Goal: Transaction & Acquisition: Purchase product/service

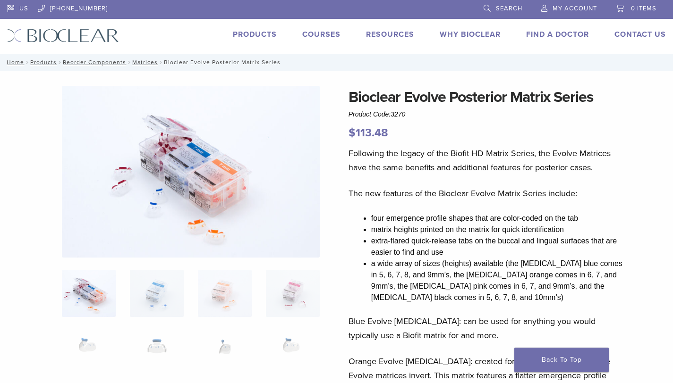
select select "******"
click at [233, 30] on link "Products" at bounding box center [255, 34] width 44 height 9
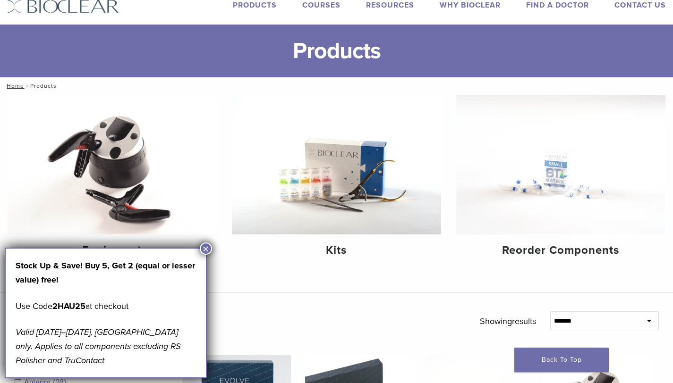
scroll to position [31, 0]
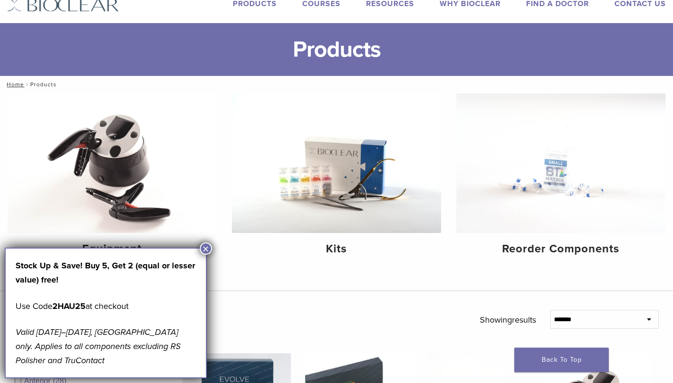
click at [207, 250] on button "×" at bounding box center [206, 249] width 12 height 12
